Goal: Transaction & Acquisition: Purchase product/service

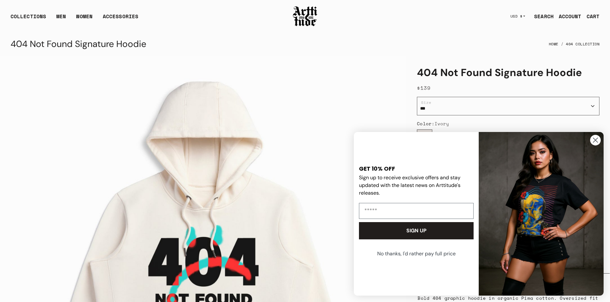
click at [295, 12] on img at bounding box center [305, 16] width 26 height 22
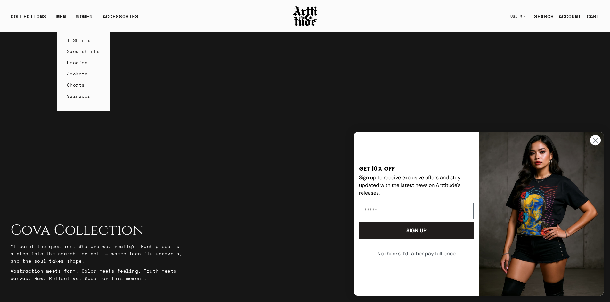
click at [75, 39] on link "T-Shirts" at bounding box center [83, 40] width 33 height 11
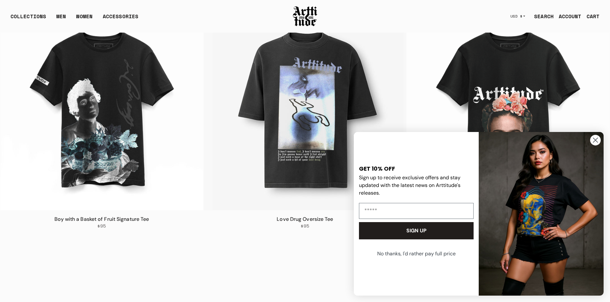
scroll to position [320, 0]
